Goal: Task Accomplishment & Management: Manage account settings

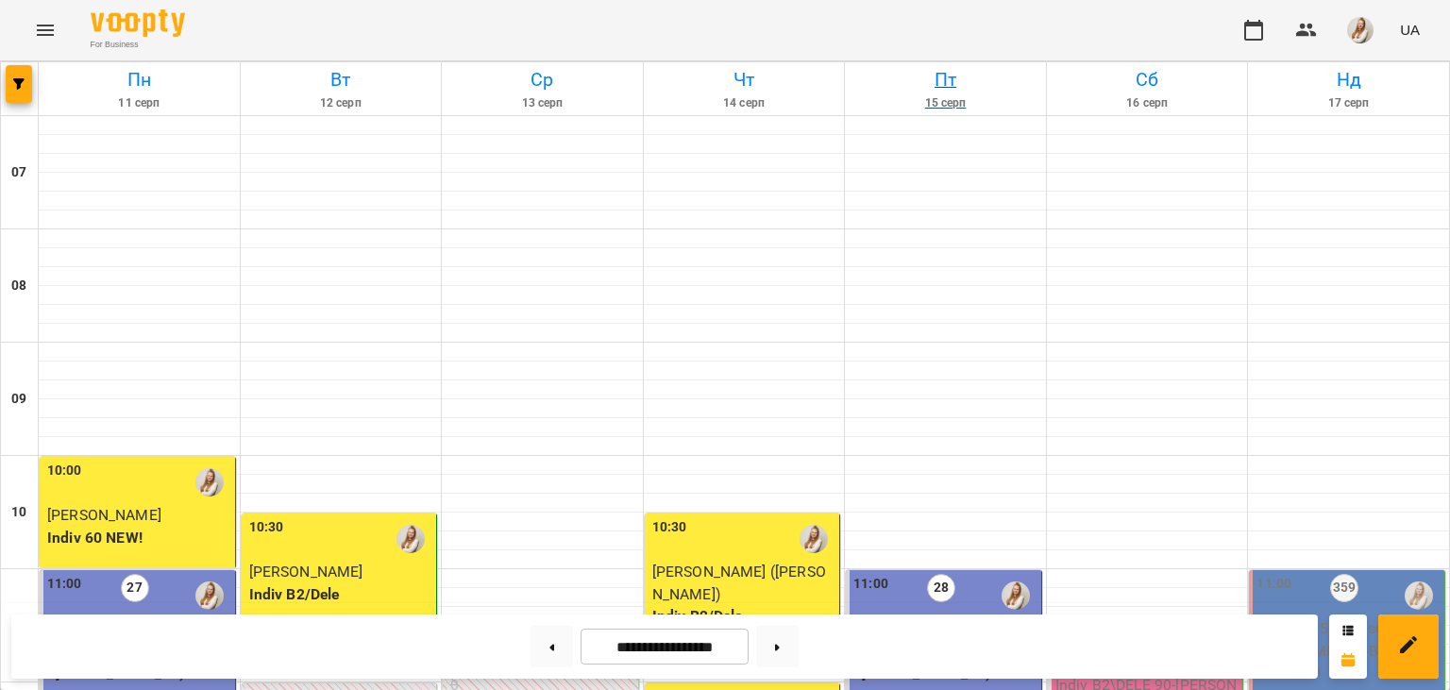
scroll to position [990, 0]
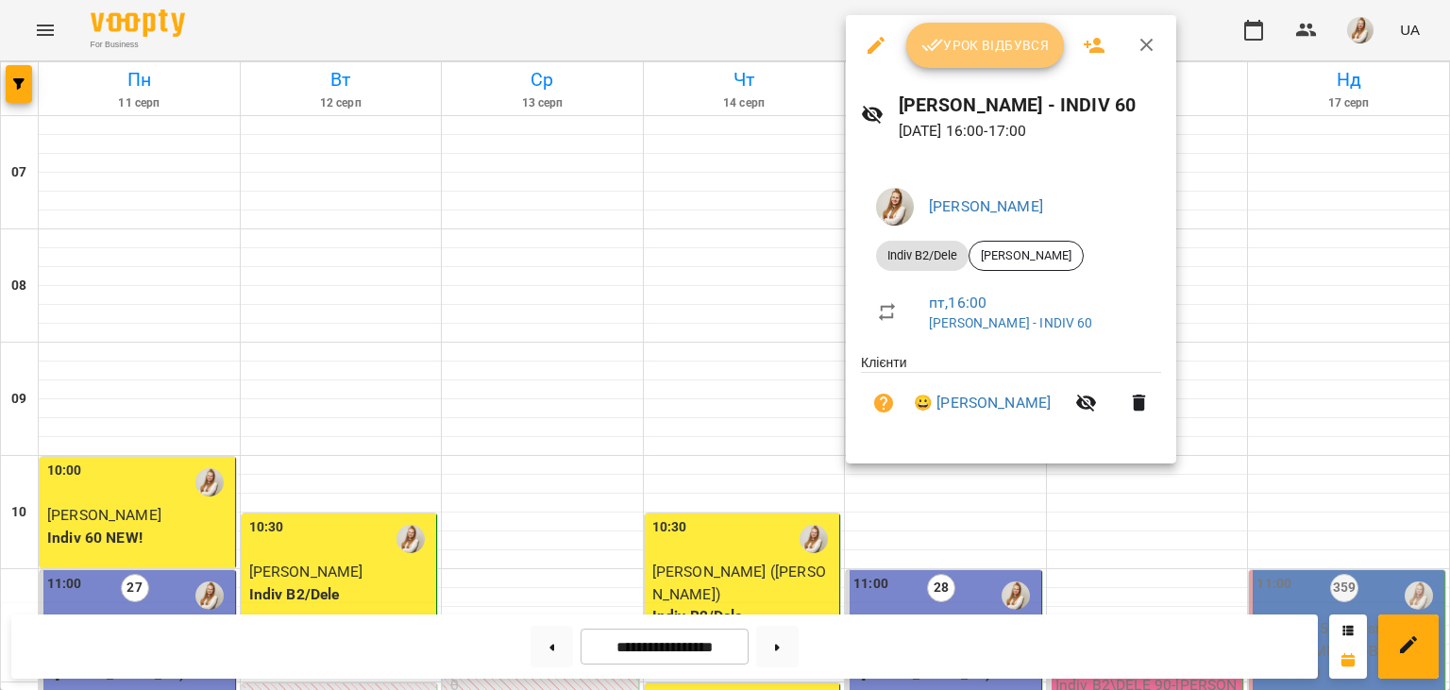
click at [978, 42] on span "Урок відбувся" at bounding box center [985, 45] width 128 height 23
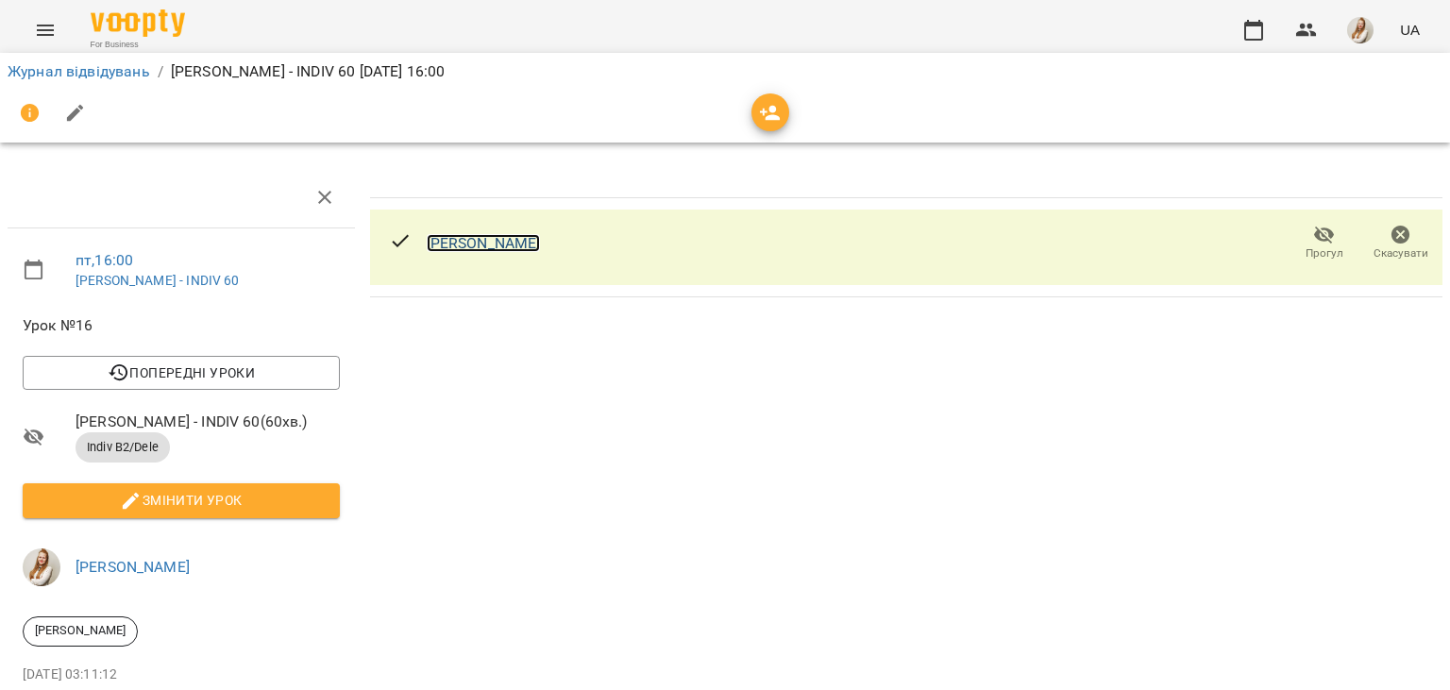
click at [498, 249] on link "[PERSON_NAME]" at bounding box center [484, 243] width 114 height 18
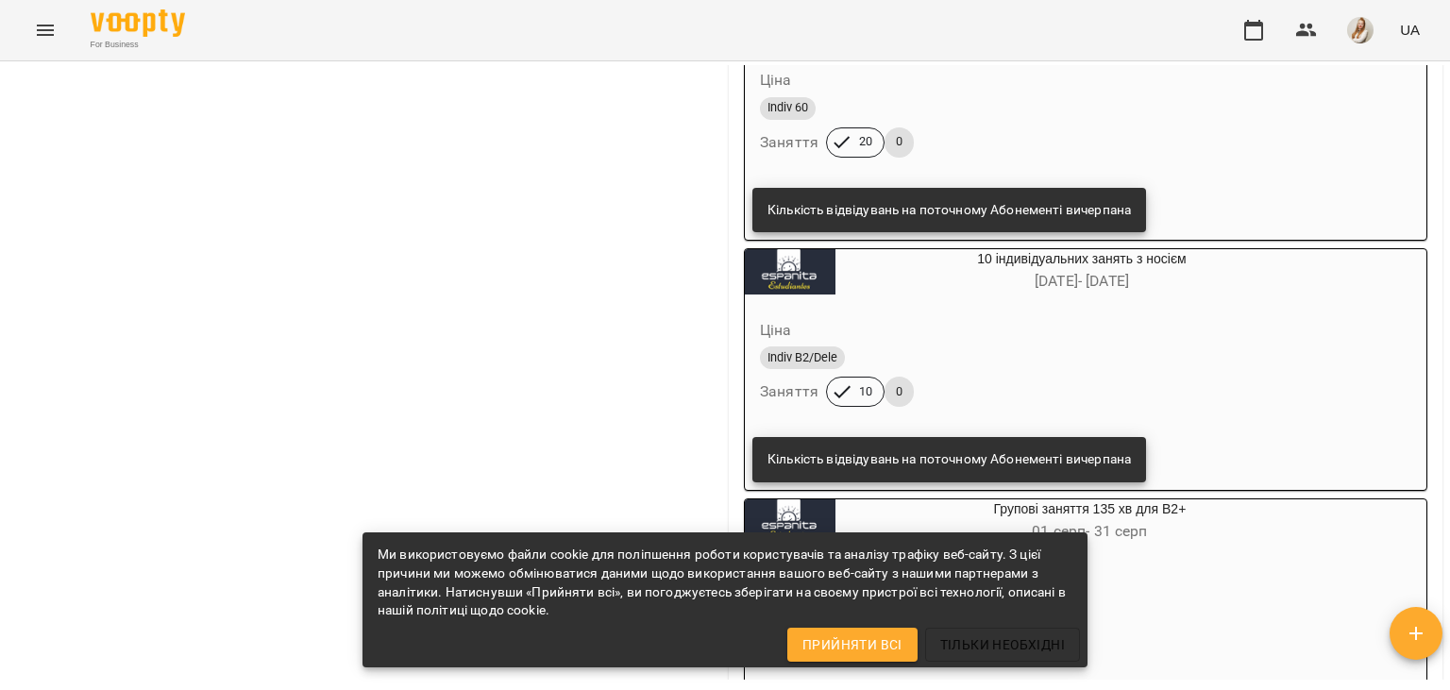
scroll to position [1571, 0]
click at [1256, 23] on icon "button" at bounding box center [1253, 30] width 19 height 21
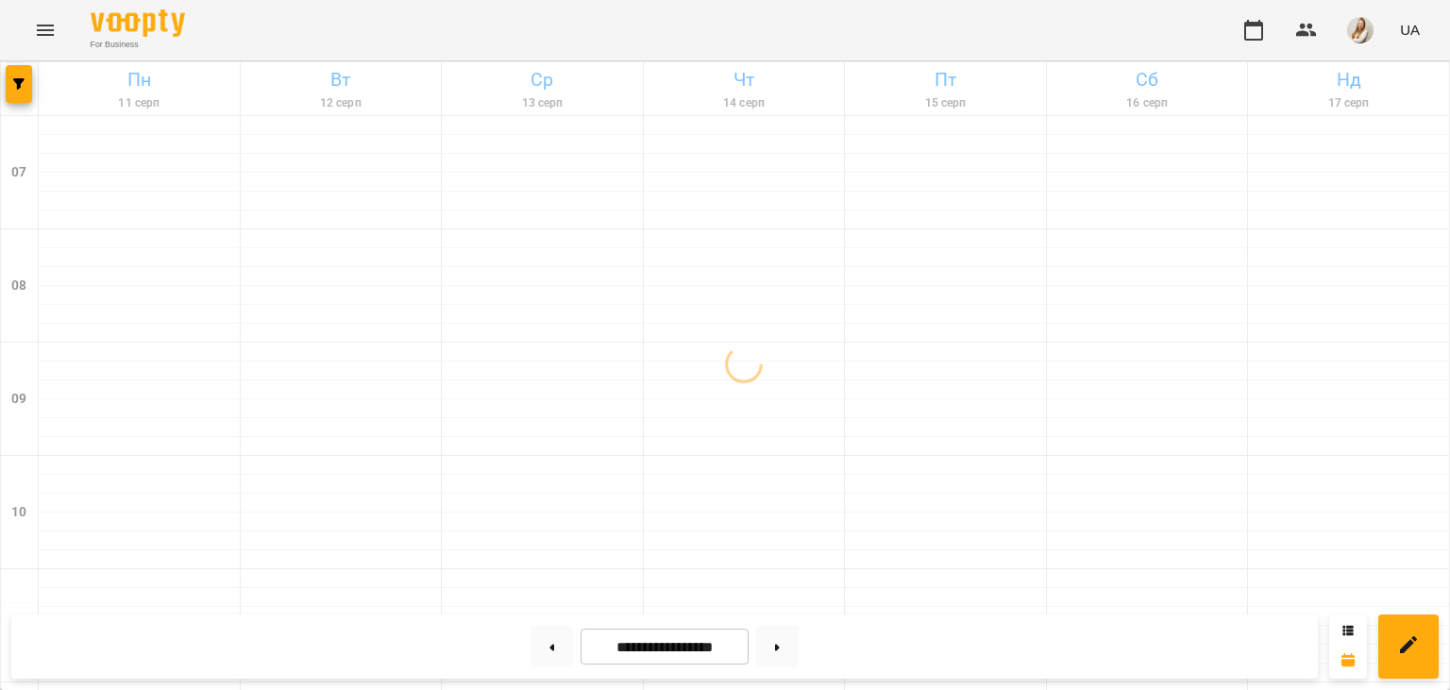
click at [663, 44] on div "For Business UA" at bounding box center [725, 30] width 1450 height 60
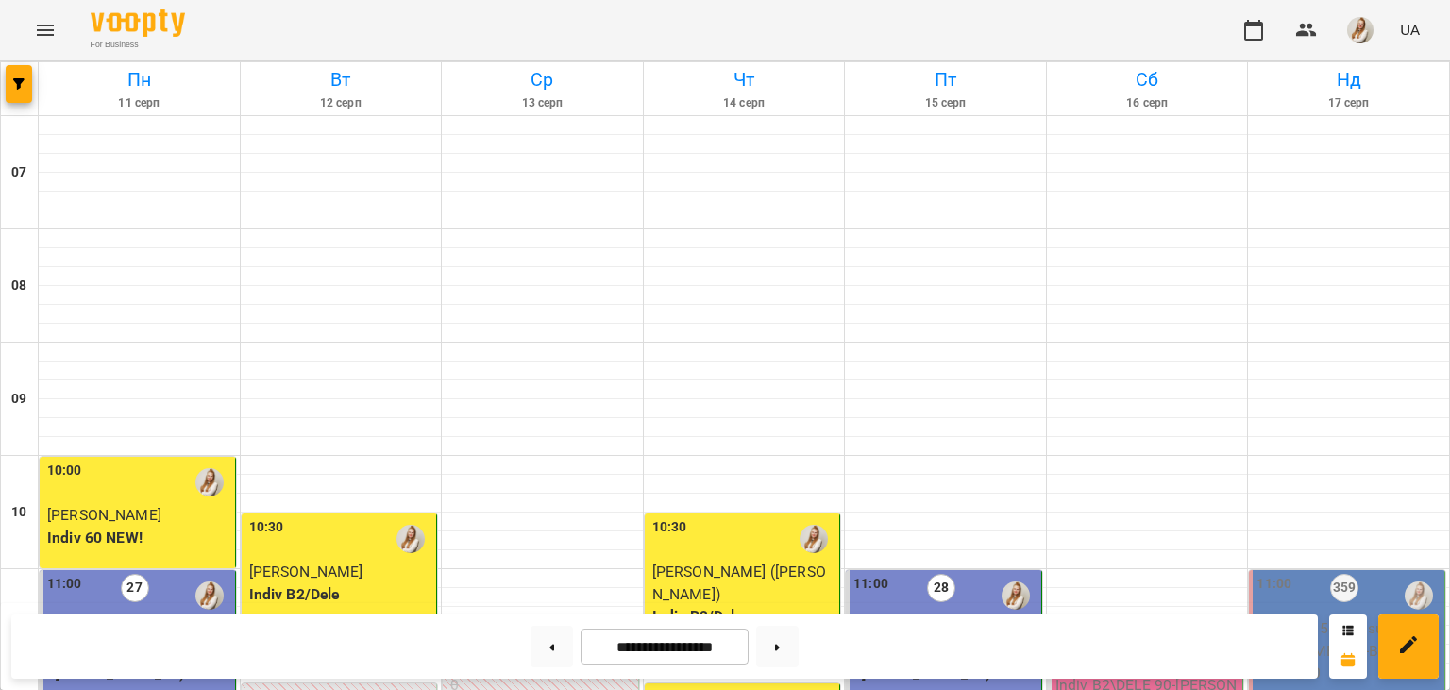
scroll to position [1047, 0]
click at [784, 652] on button at bounding box center [777, 647] width 42 height 42
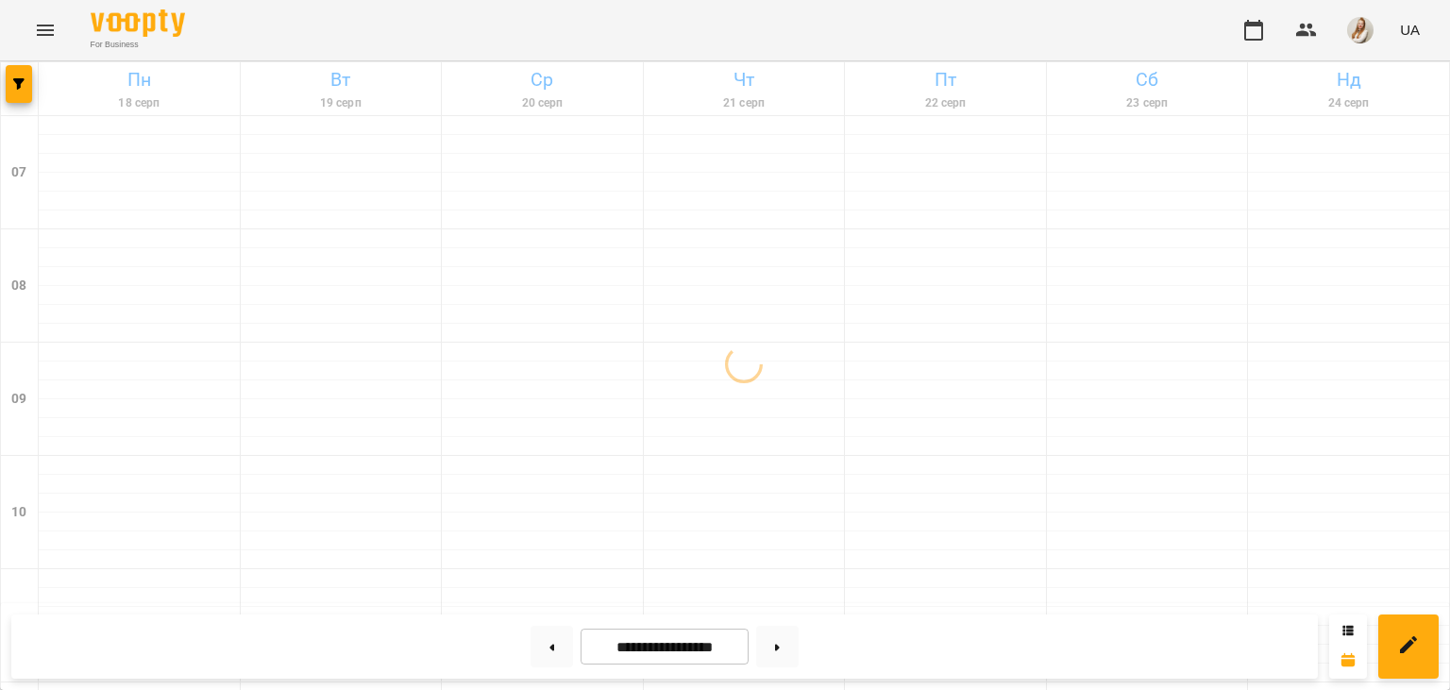
click at [598, 36] on div "For Business UA" at bounding box center [725, 30] width 1450 height 60
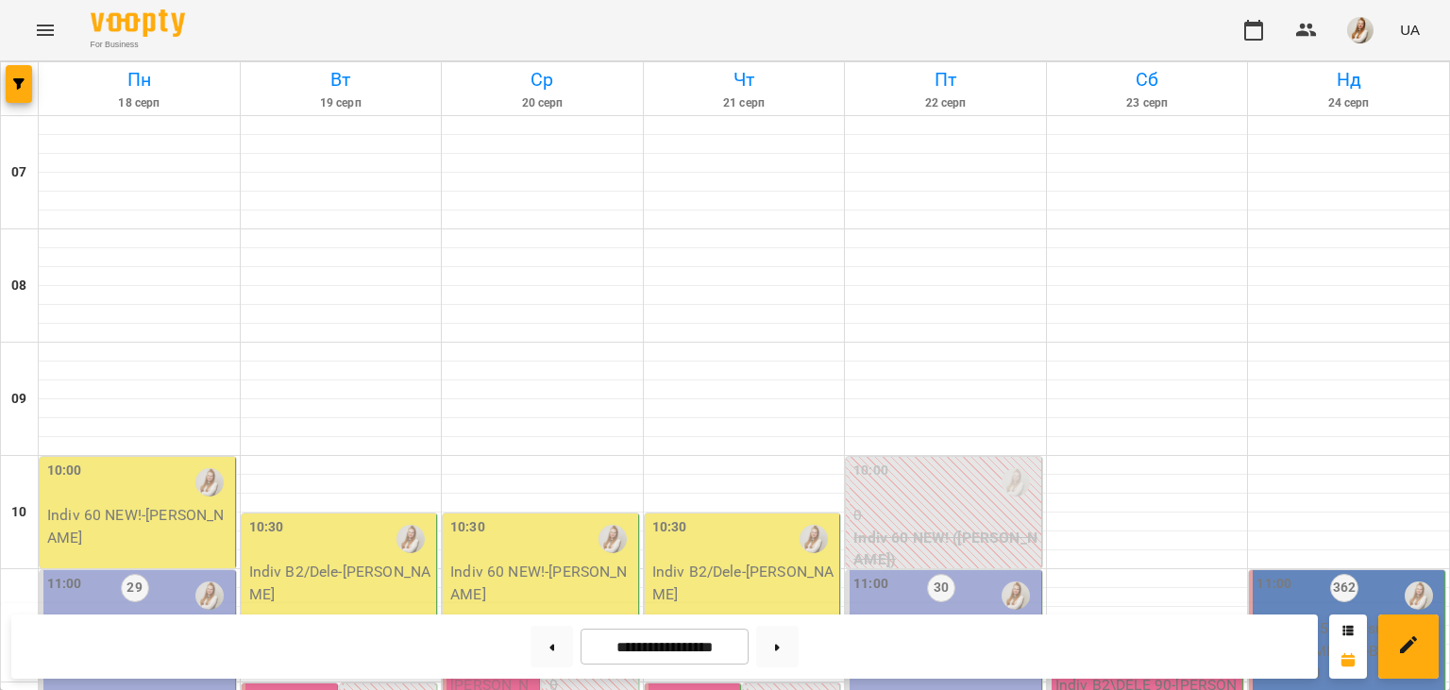
scroll to position [823, 0]
click at [547, 651] on button at bounding box center [552, 647] width 42 height 42
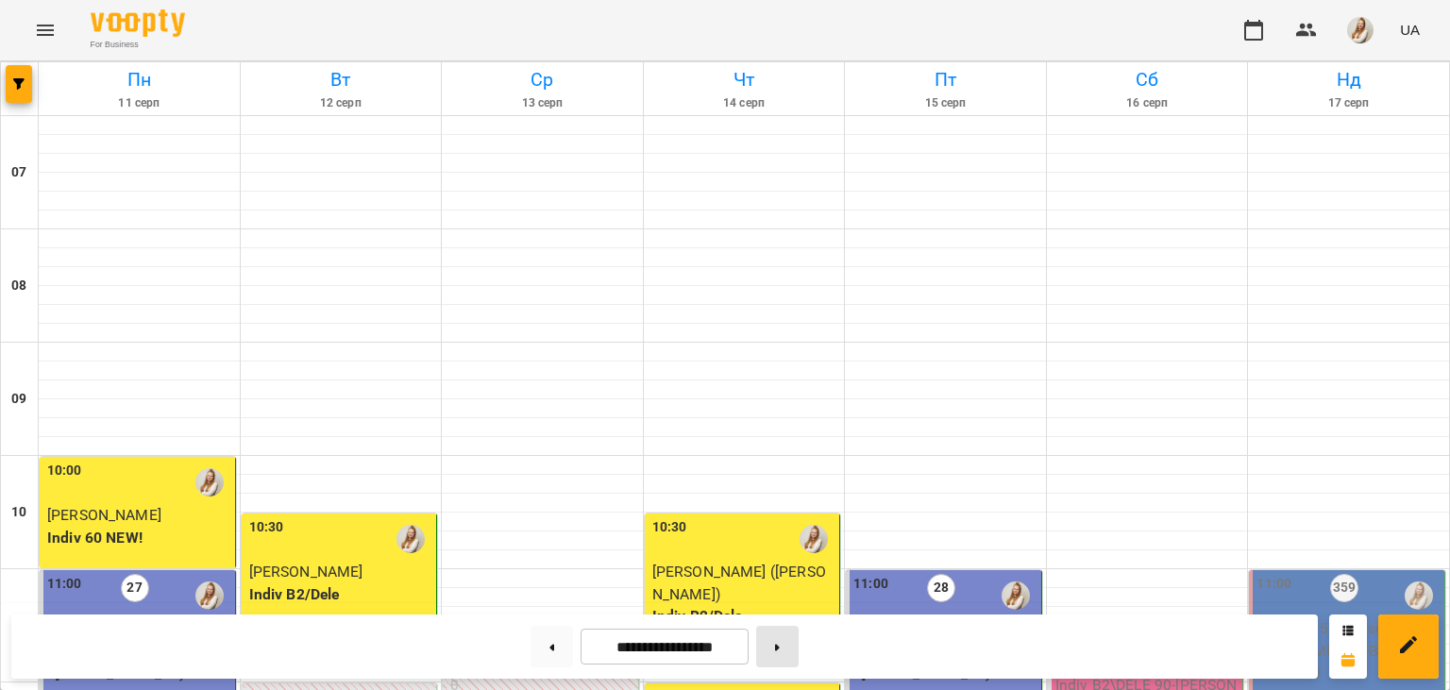
click at [788, 644] on button at bounding box center [777, 647] width 42 height 42
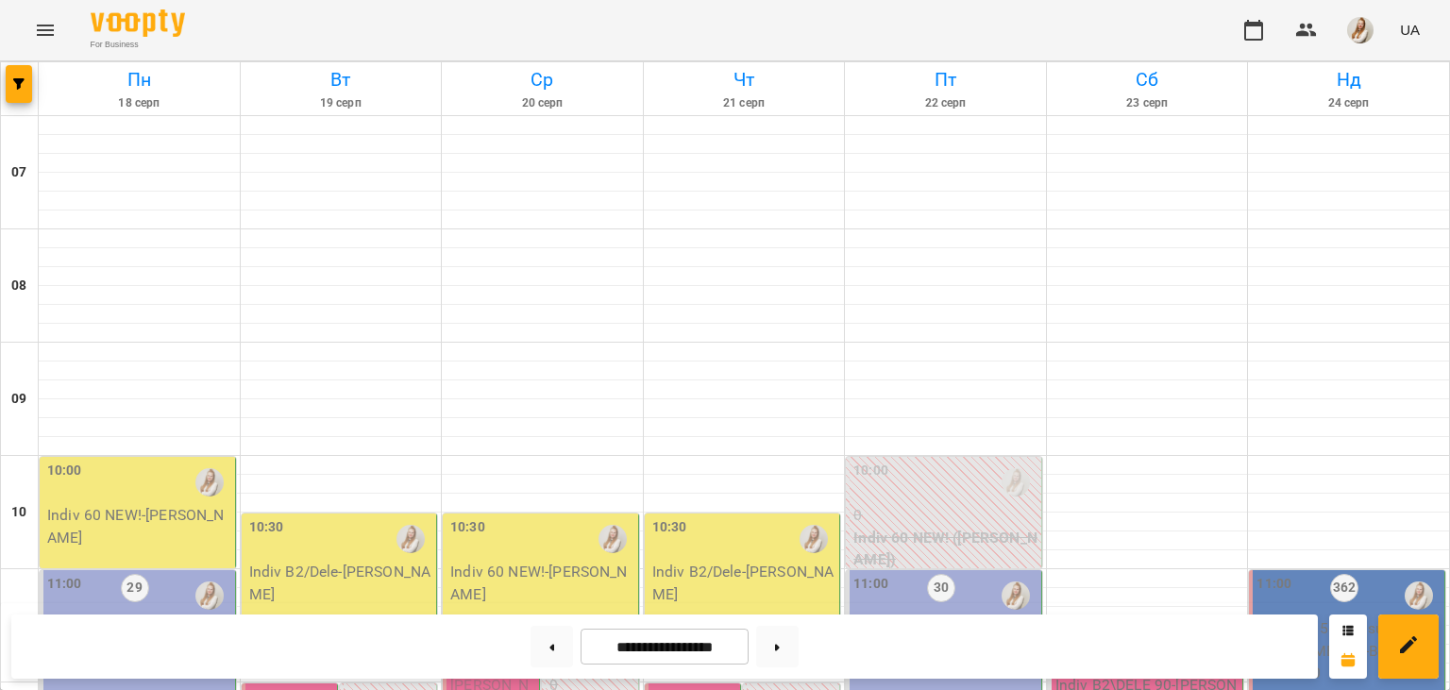
scroll to position [592, 0]
click at [549, 651] on icon at bounding box center [551, 648] width 5 height 8
type input "**********"
